Goal: Task Accomplishment & Management: Use online tool/utility

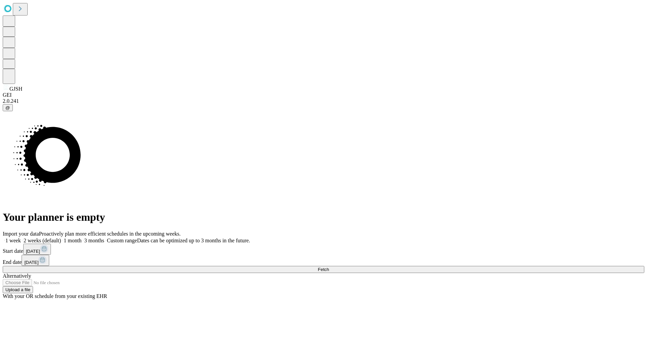
click at [329, 267] on span "Fetch" at bounding box center [323, 269] width 11 height 5
